Goal: Find specific page/section: Find specific page/section

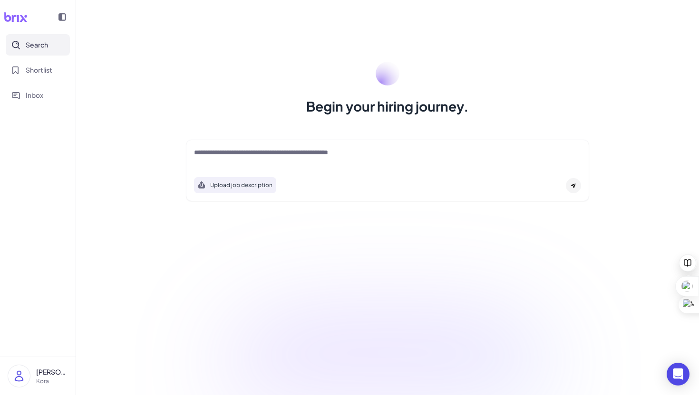
click at [351, 306] on div "Begin your hiring journey. Upload job description Job Titles Location Years of …" at bounding box center [387, 197] width 623 height 395
click at [42, 72] on span "Shortlist" at bounding box center [39, 70] width 27 height 10
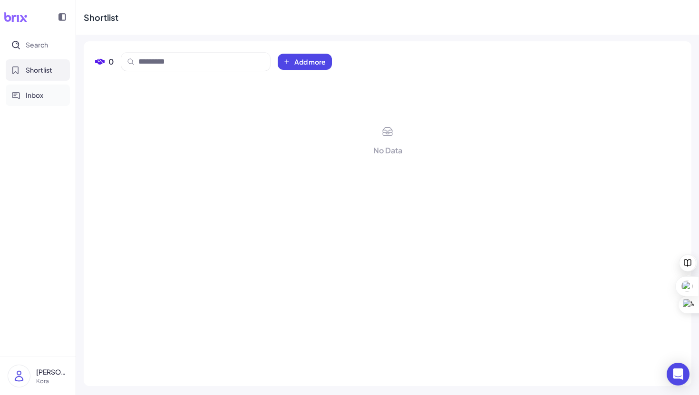
click at [31, 92] on span "Inbox" at bounding box center [35, 95] width 18 height 10
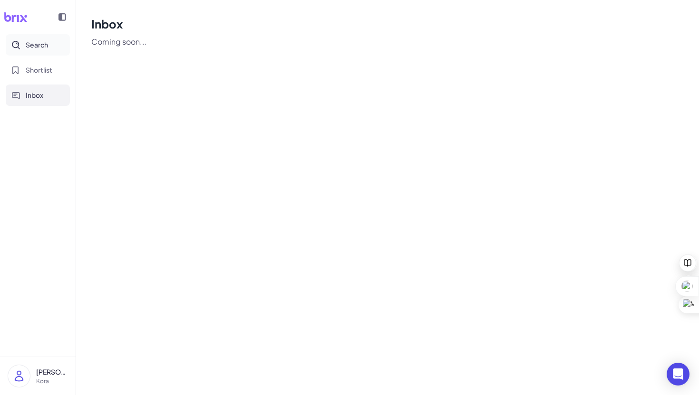
click at [41, 52] on button "Search" at bounding box center [38, 44] width 64 height 21
